Goal: Find specific page/section: Find specific page/section

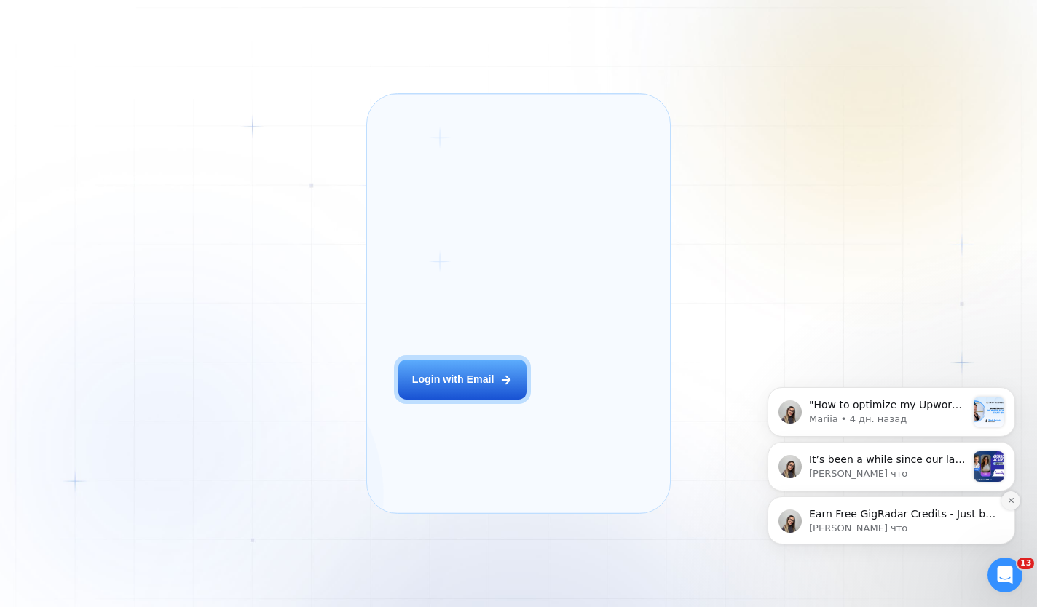
click at [1011, 500] on icon "Dismiss notification" at bounding box center [1010, 500] width 5 height 5
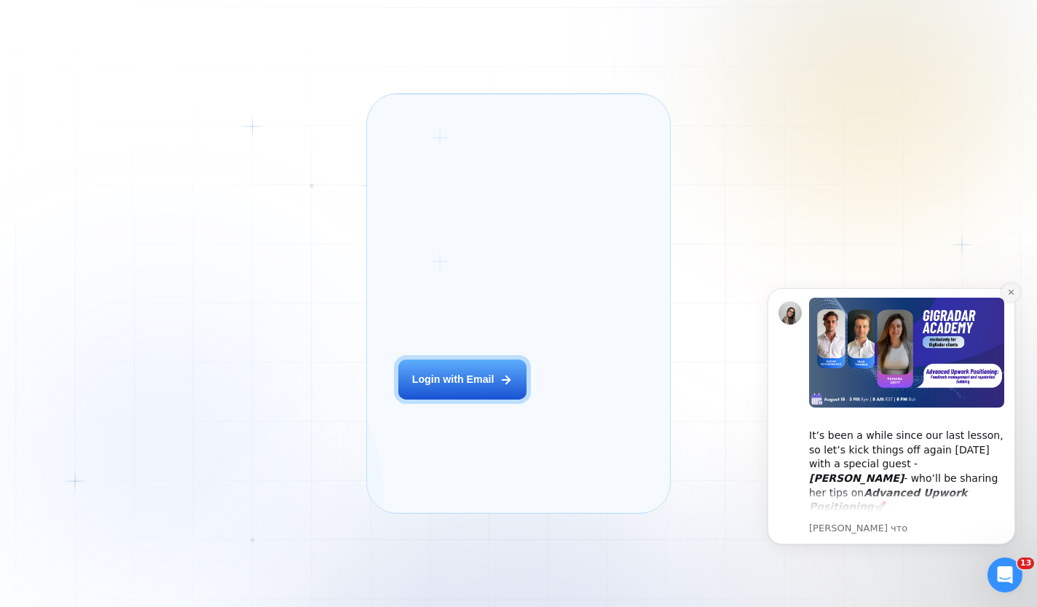
click at [1012, 296] on icon "Dismiss notification" at bounding box center [1011, 292] width 8 height 8
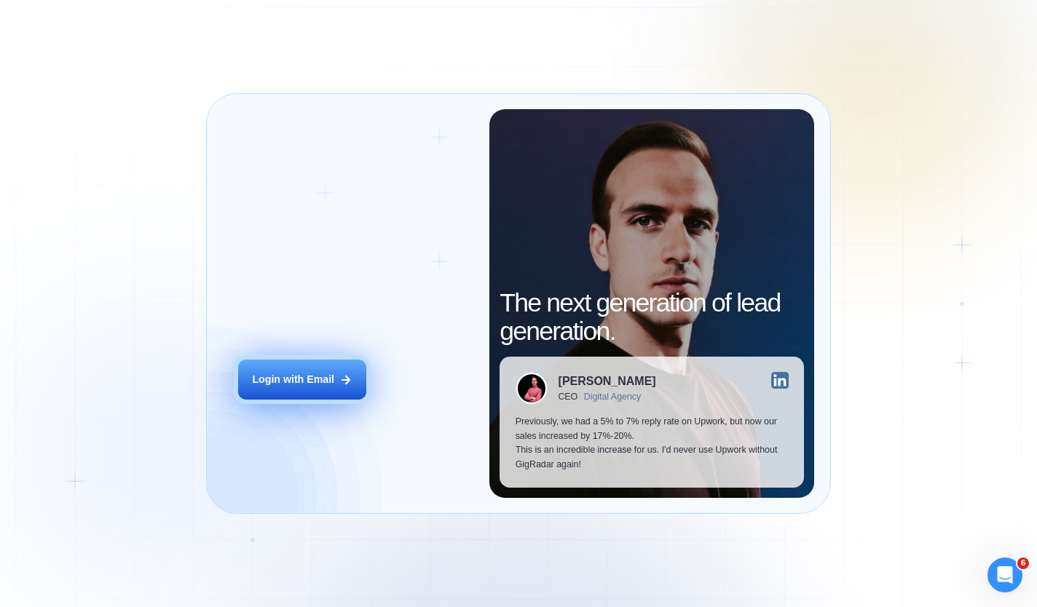
click at [302, 371] on button "Login with Email" at bounding box center [302, 380] width 128 height 40
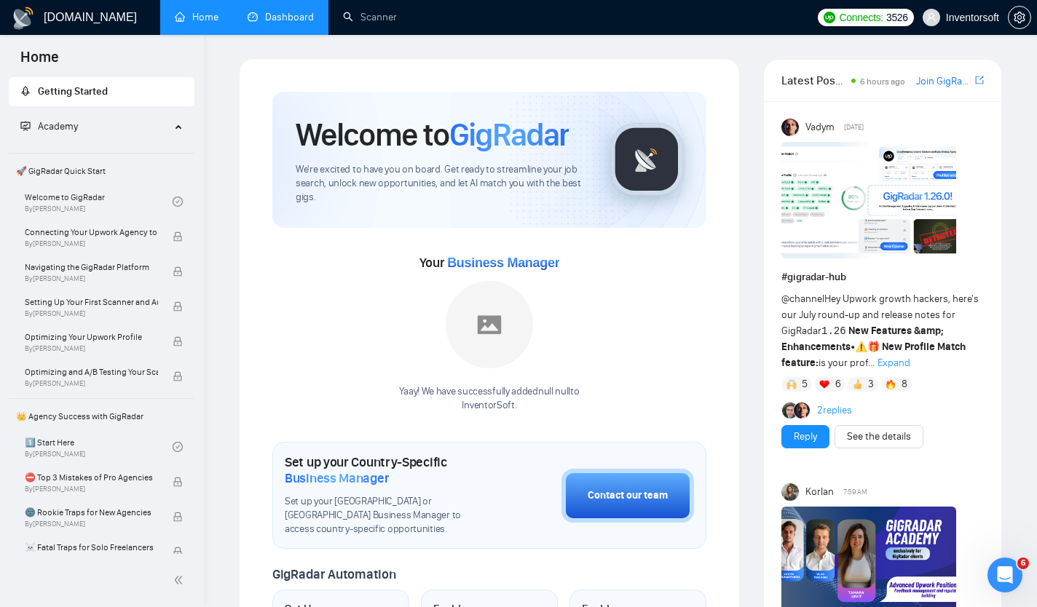
click at [280, 18] on link "Dashboard" at bounding box center [281, 17] width 66 height 12
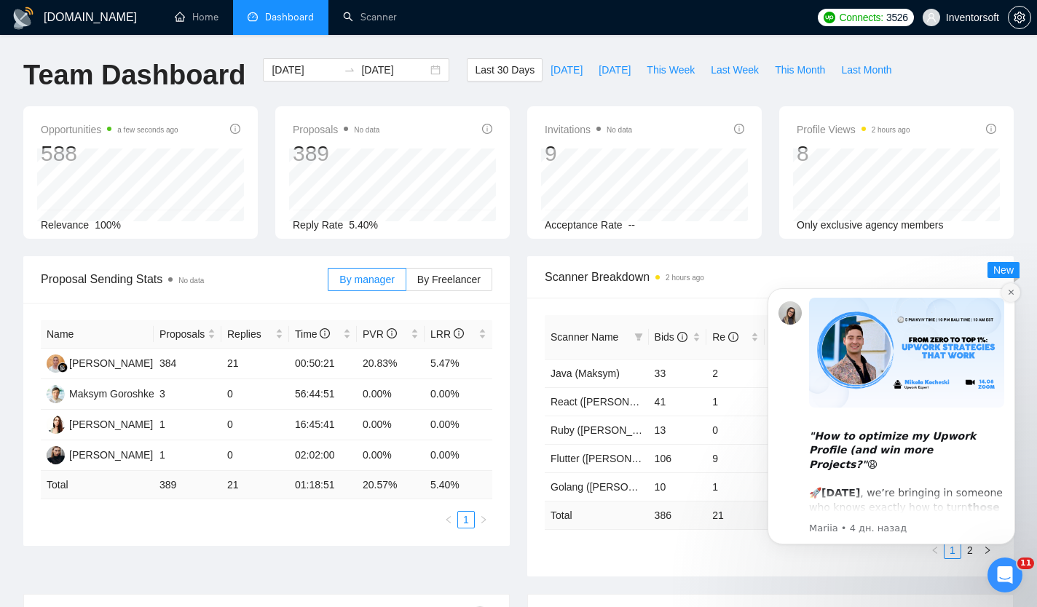
click at [1010, 290] on icon "Dismiss notification" at bounding box center [1011, 292] width 8 height 8
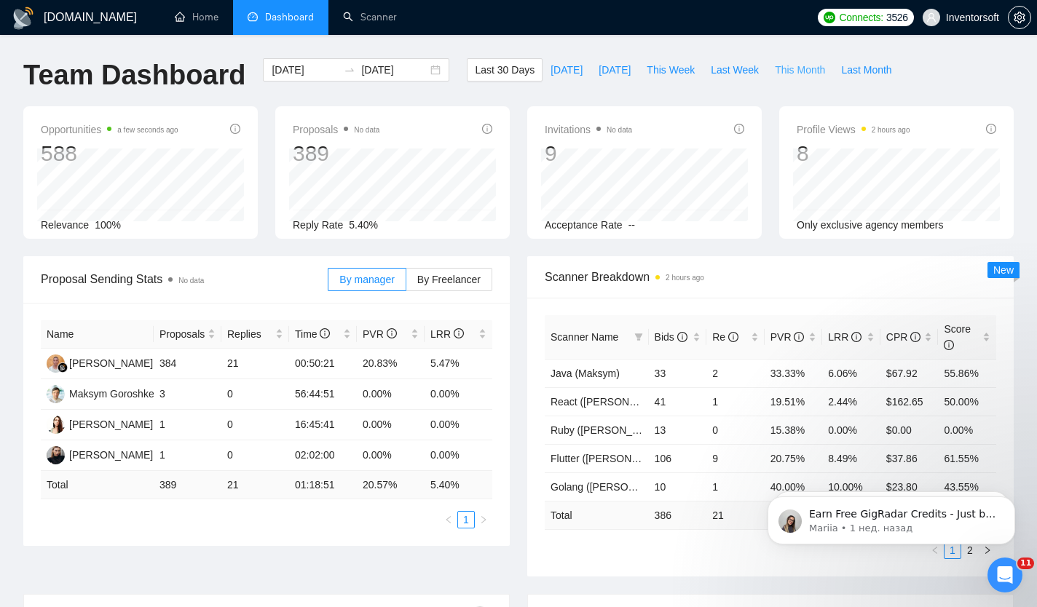
click at [819, 73] on span "This Month" at bounding box center [800, 70] width 50 height 16
type input "[DATE]"
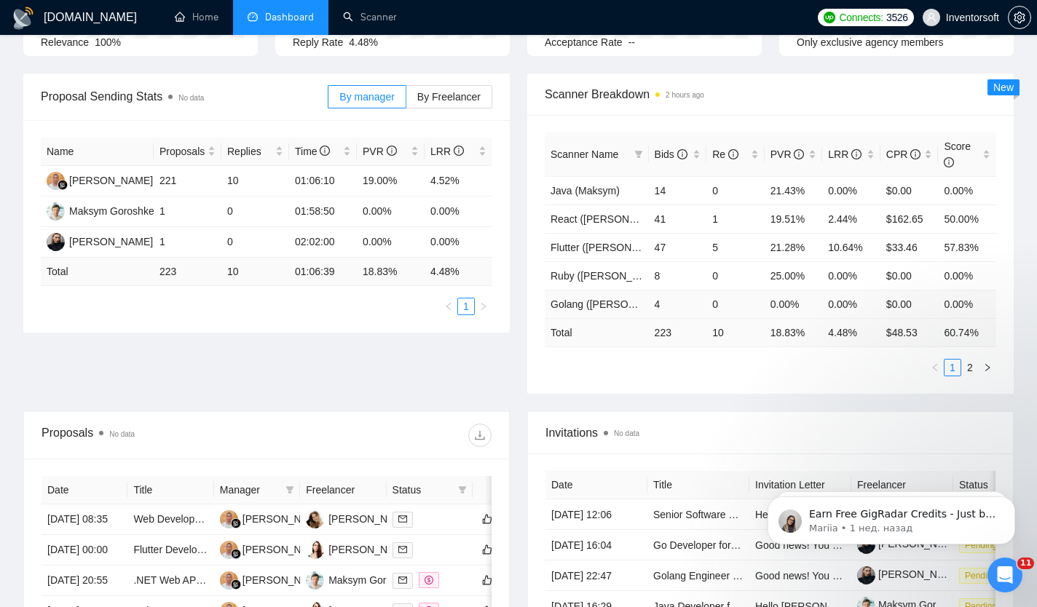
scroll to position [184, 0]
click at [971, 363] on link "2" at bounding box center [970, 367] width 16 height 16
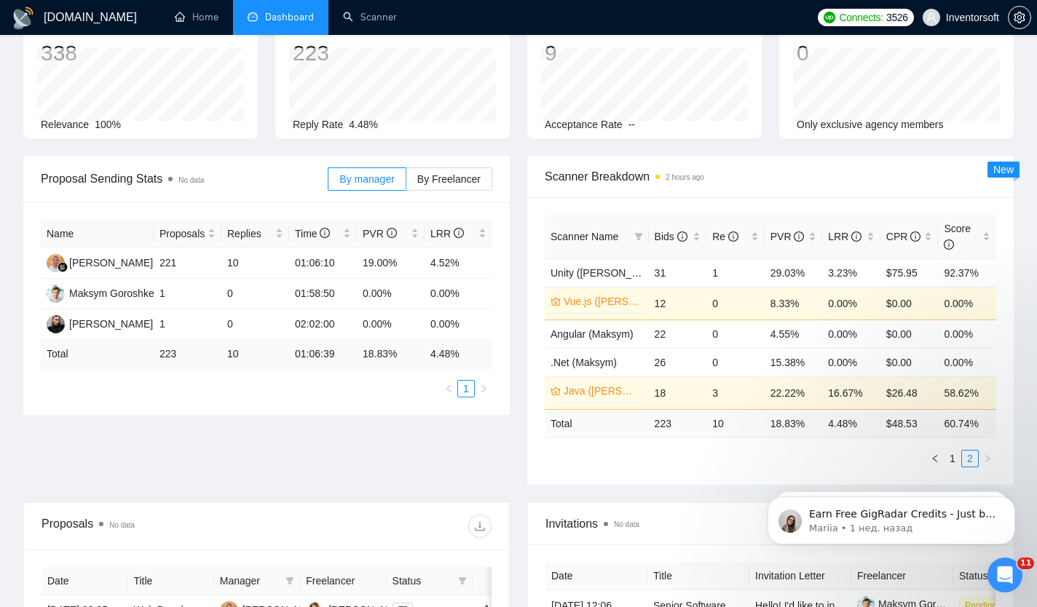
scroll to position [0, 0]
